Goal: Transaction & Acquisition: Purchase product/service

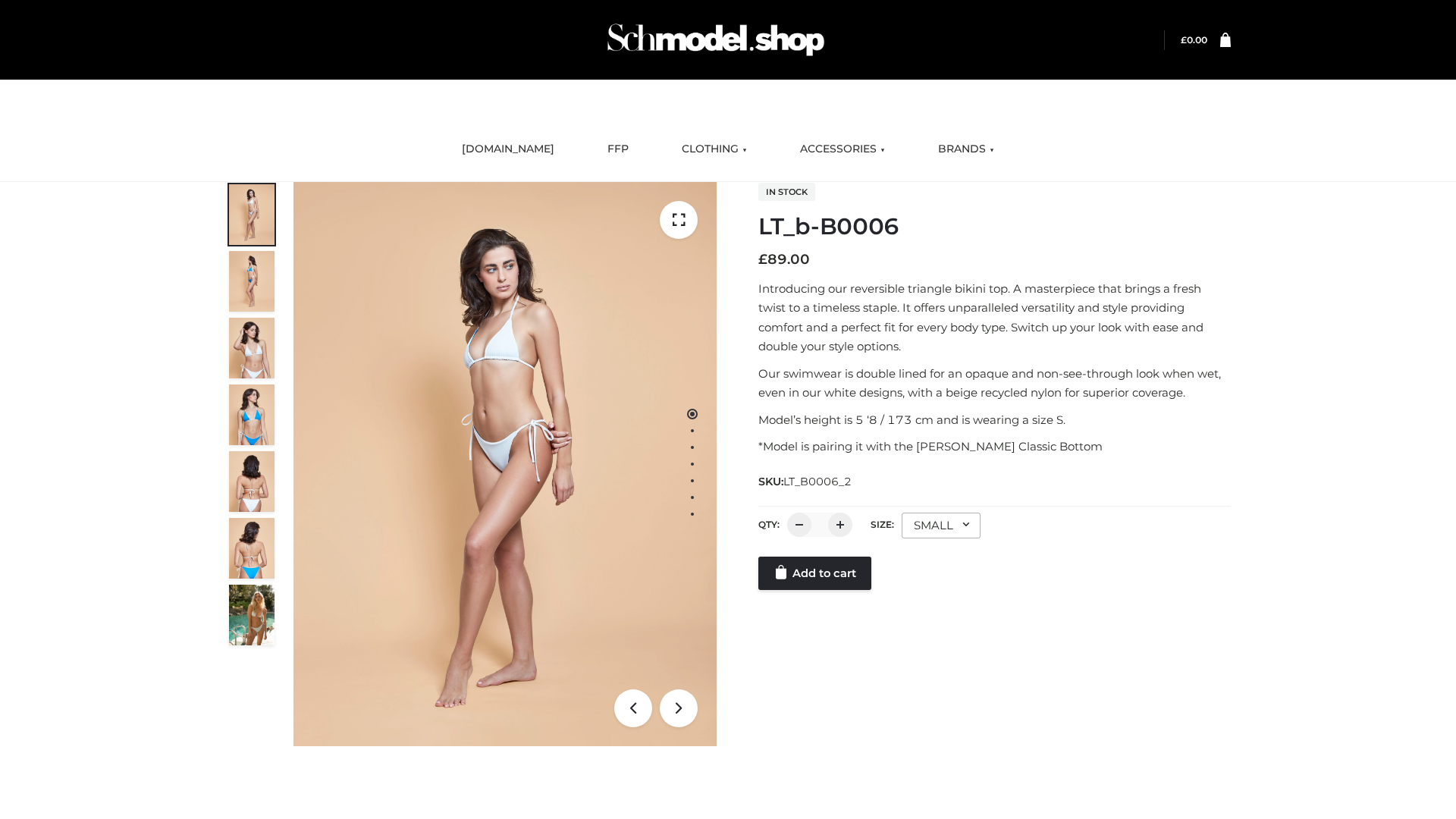
click at [816, 589] on link "Add to cart" at bounding box center [814, 573] width 113 height 34
